Goal: Information Seeking & Learning: Learn about a topic

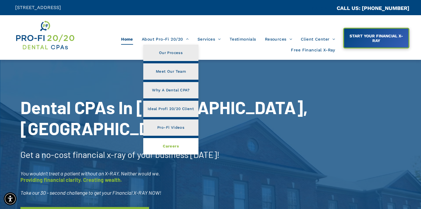
click at [172, 146] on span "Careers" at bounding box center [171, 146] width 16 height 8
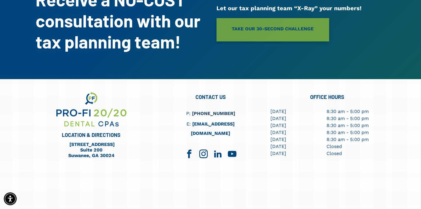
scroll to position [1624, 0]
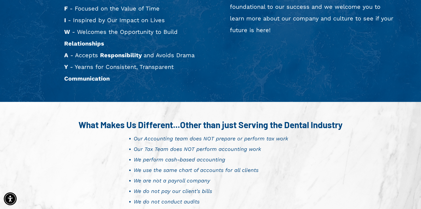
scroll to position [408, 0]
